Goal: Transaction & Acquisition: Purchase product/service

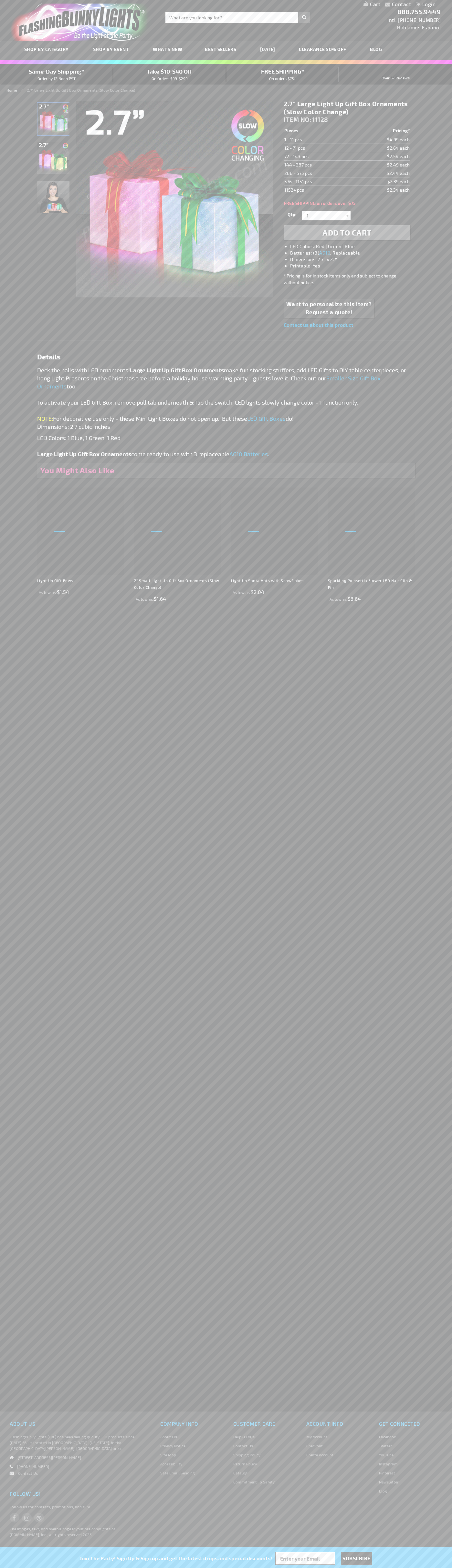
click at [353, 247] on li "LED Colors: Red | Green | Blue" at bounding box center [353, 247] width 126 height 7
click at [347, 233] on span "Add to Cart" at bounding box center [347, 232] width 49 height 9
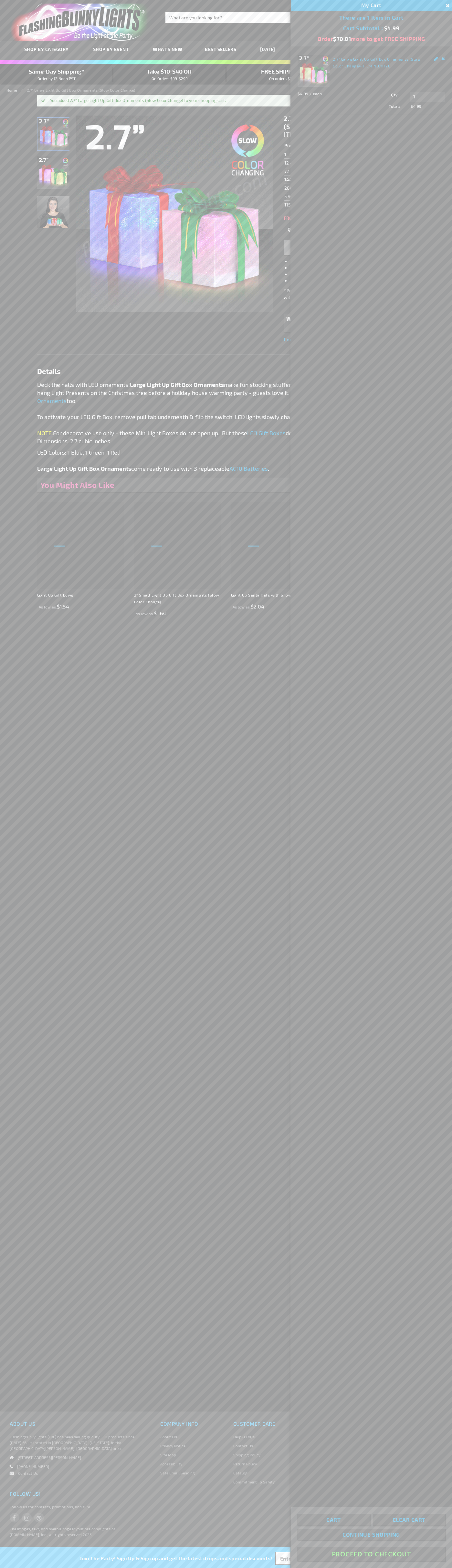
click at [371, 1554] on button "Proceed To Checkout" at bounding box center [371, 1554] width 148 height 15
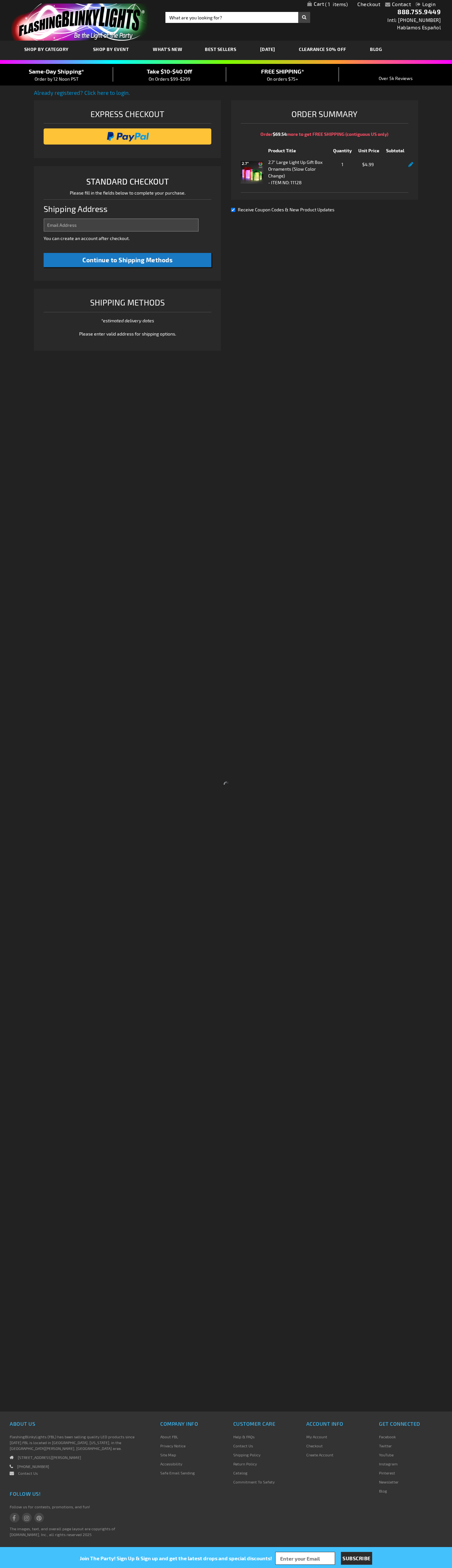
select select "US"
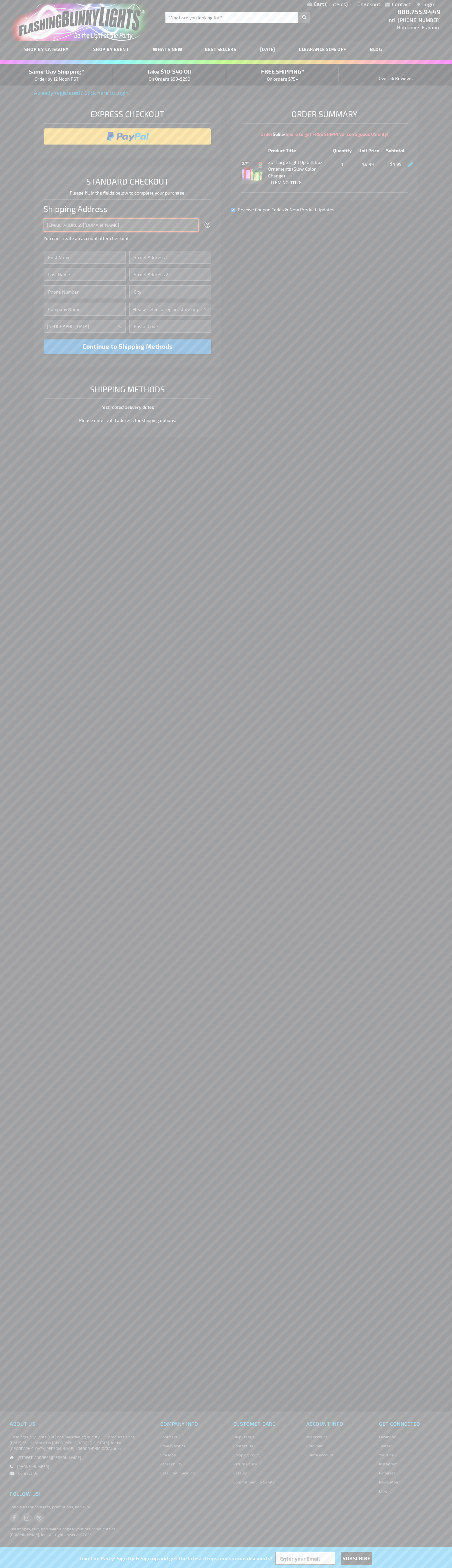
type input "johnsmith005@storebotmail.joonix.net"
type input "John"
type input "2332 Galiano Street"
type input "First floor"
type input "coral gables"
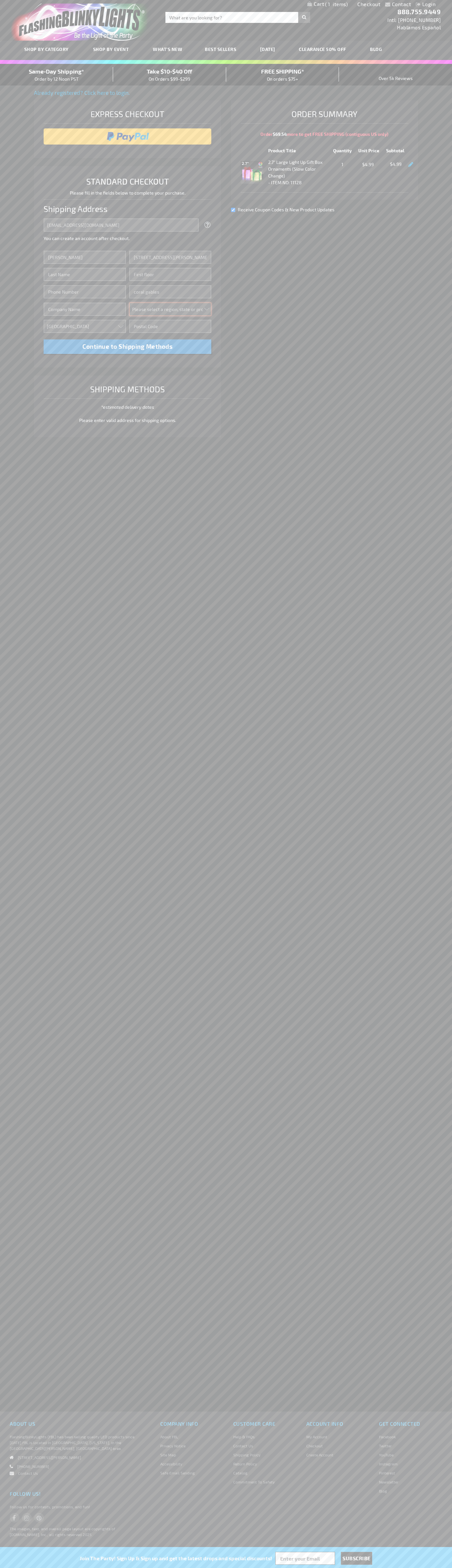
select select "18"
type input "33134"
type input "Smith"
type input "6502530000"
type input "John Smith"
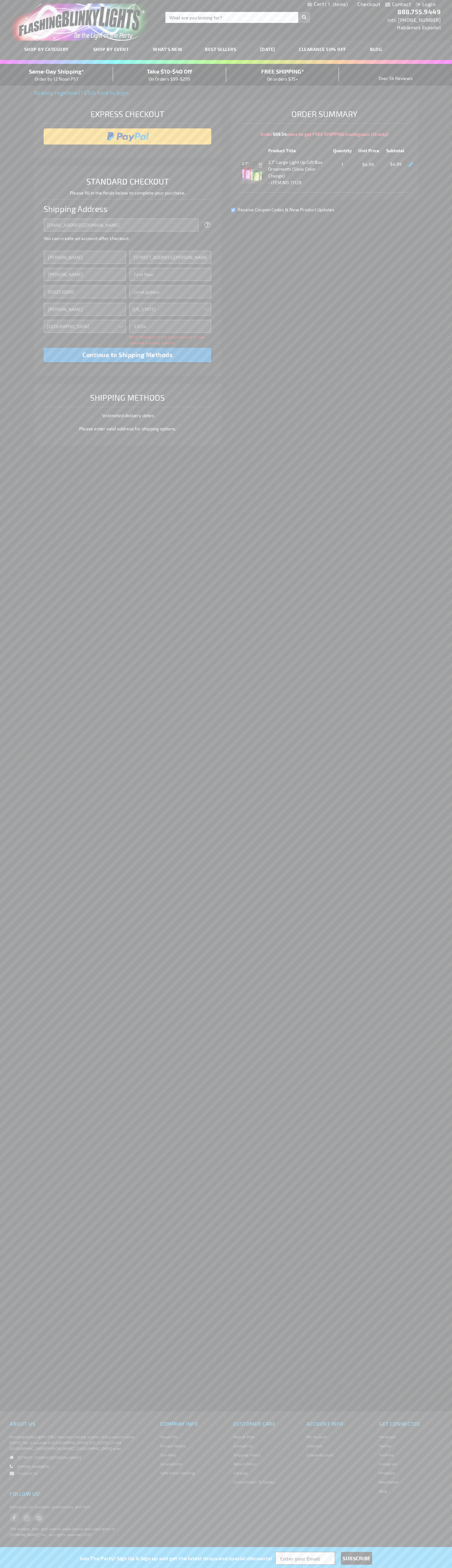
click at [57, 75] on div "Same-Day Shipping* Order by 12 Noon PST" at bounding box center [57, 74] width 113 height 15
click at [127, 136] on input "image" at bounding box center [127, 136] width 161 height 13
